Goal: Check status: Check status

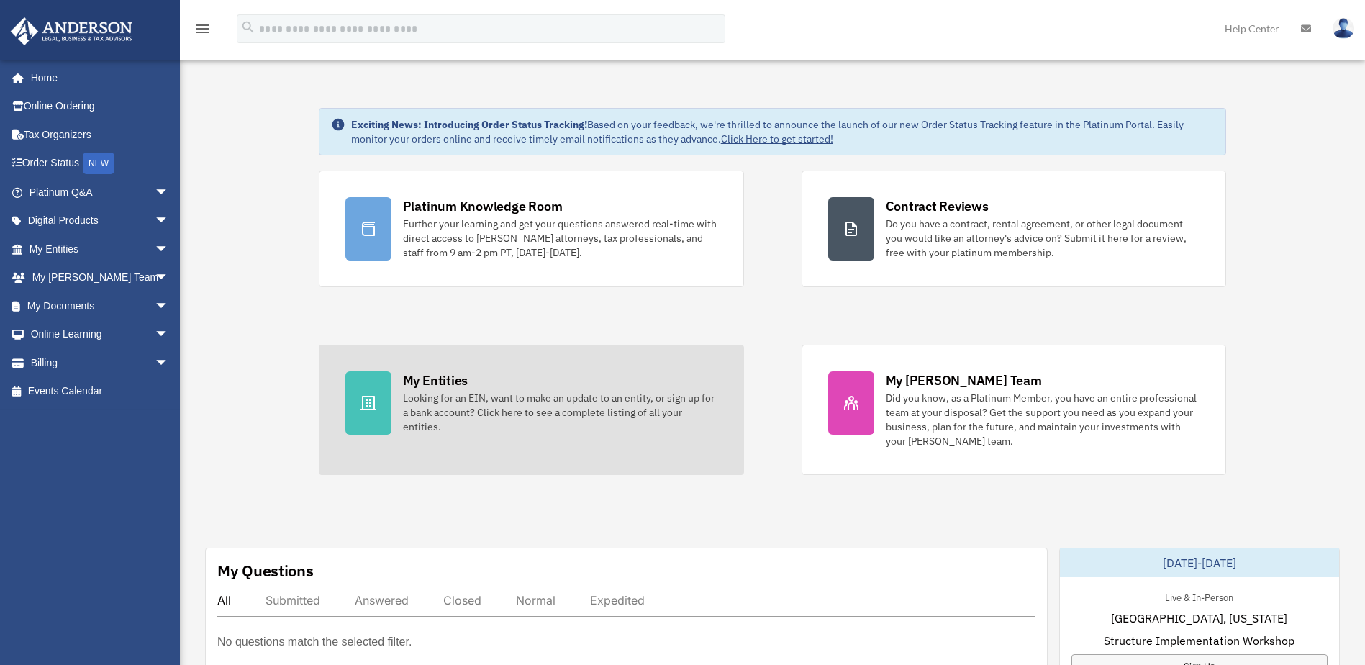
click at [505, 404] on div "Looking for an EIN, want to make an update to an entity, or sign up for a bank …" at bounding box center [560, 412] width 314 height 43
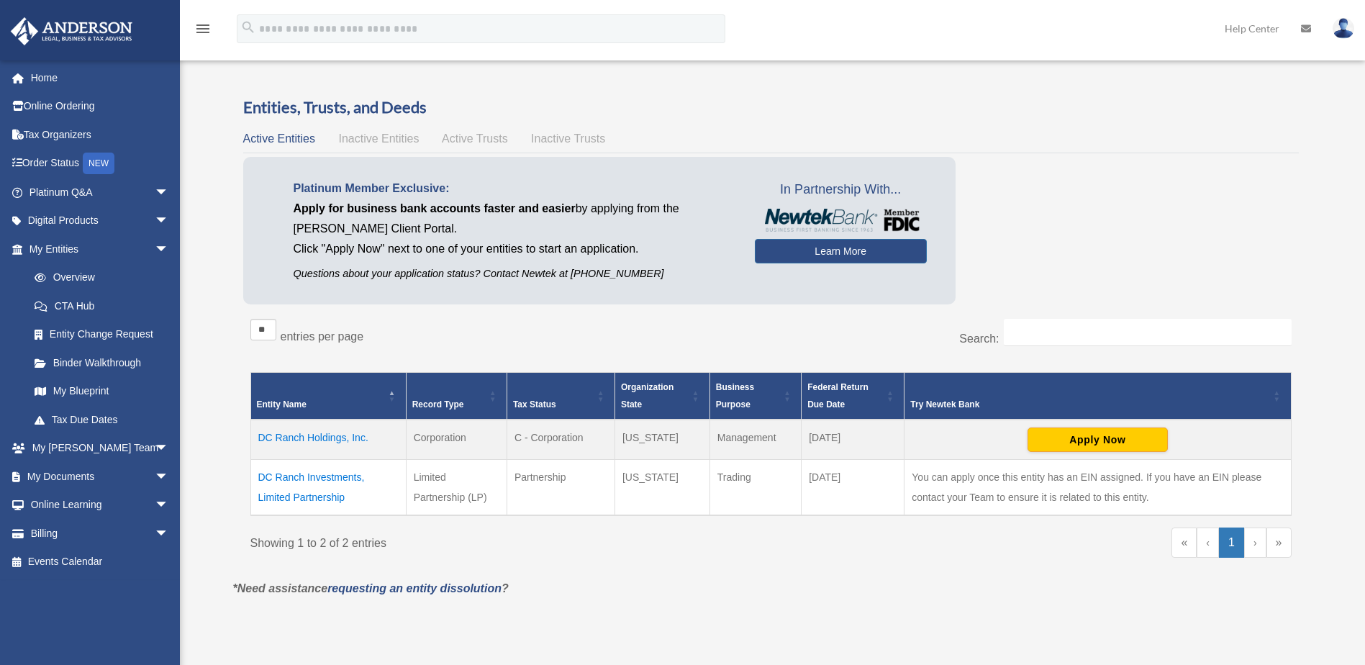
click at [323, 439] on td "DC Ranch Holdings, Inc." at bounding box center [327, 439] width 155 height 40
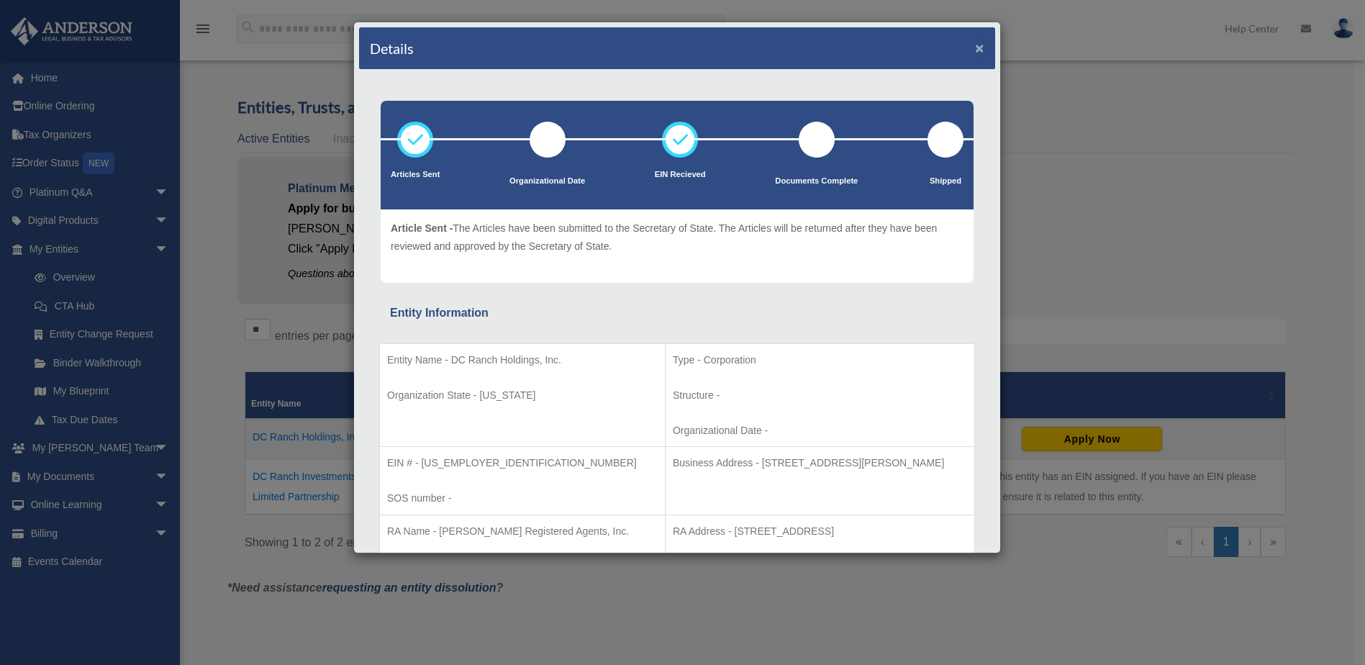
click at [975, 47] on button "×" at bounding box center [979, 47] width 9 height 15
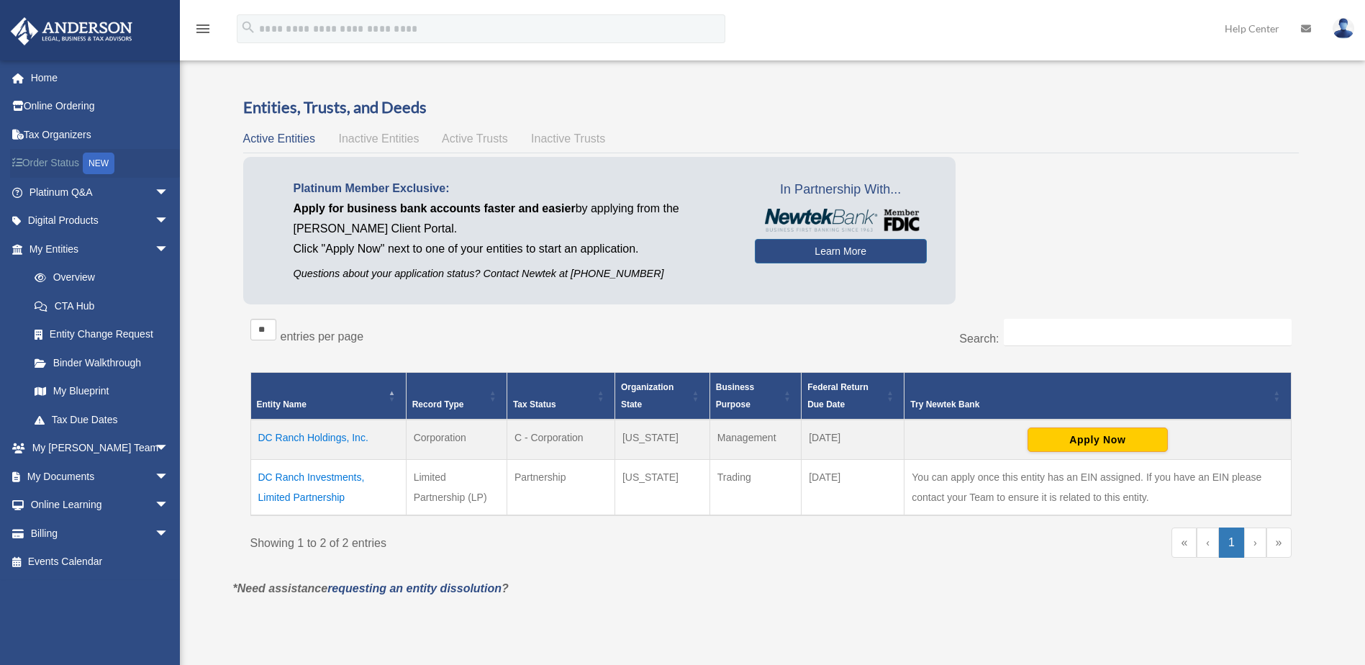
click at [62, 163] on link "Order Status NEW" at bounding box center [100, 163] width 181 height 29
